Goal: Task Accomplishment & Management: Use online tool/utility

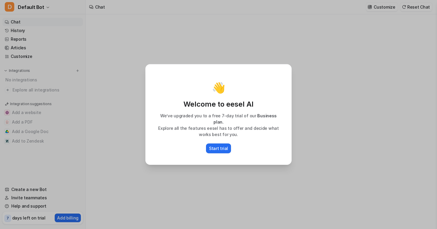
click at [201, 168] on div "👋 Welcome to eesel AI We’ve upgraded you to a free 7-day trial of our Business …" at bounding box center [219, 114] width 156 height 229
click at [221, 145] on p "Start trial" at bounding box center [218, 148] width 19 height 6
